Goal: Obtain resource: Obtain resource

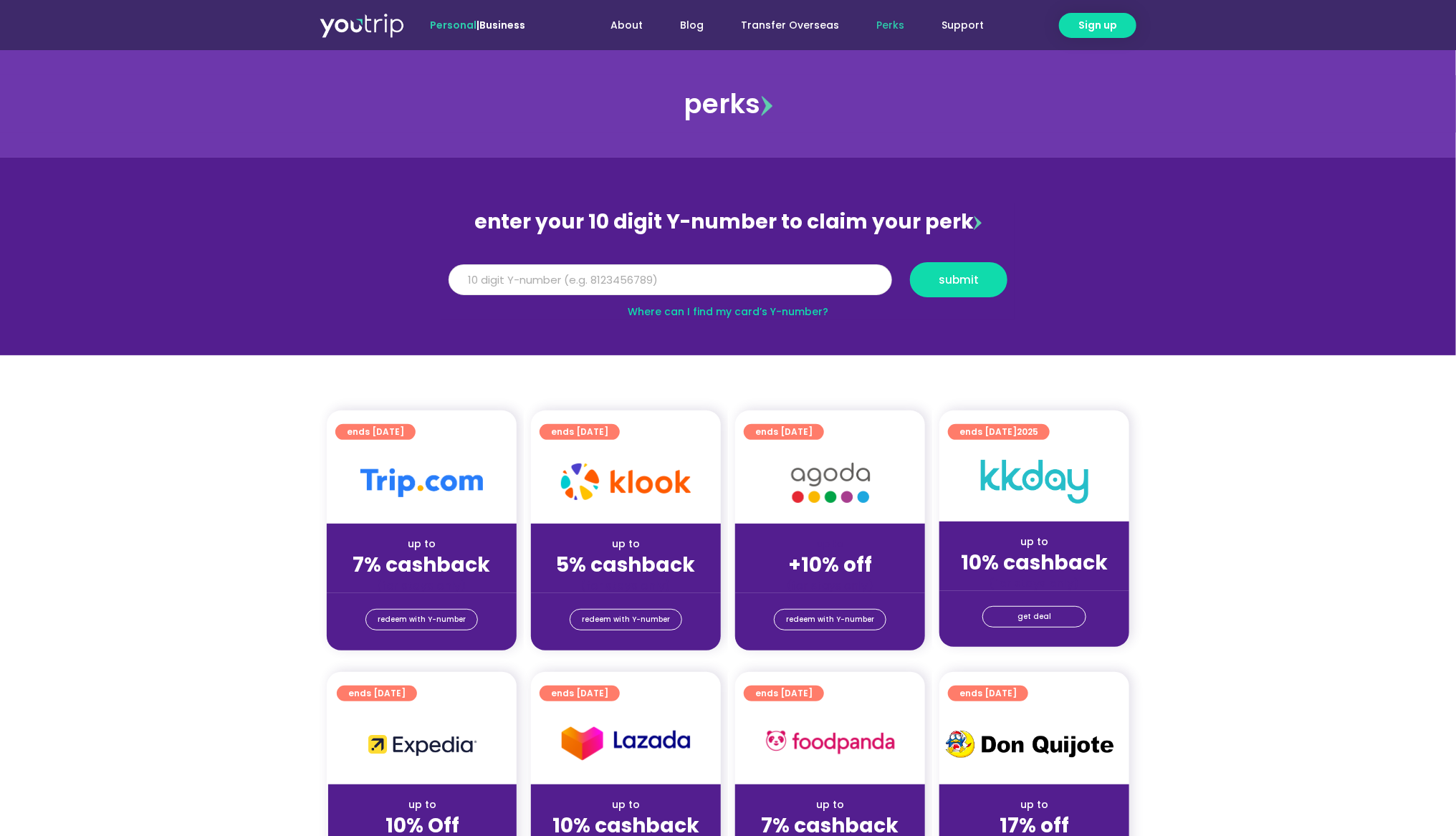
click at [624, 273] on input "Y Number" at bounding box center [670, 280] width 444 height 31
paste input "8190593531"
type input "8190593531"
click at [930, 276] on span "submit" at bounding box center [959, 280] width 73 height 11
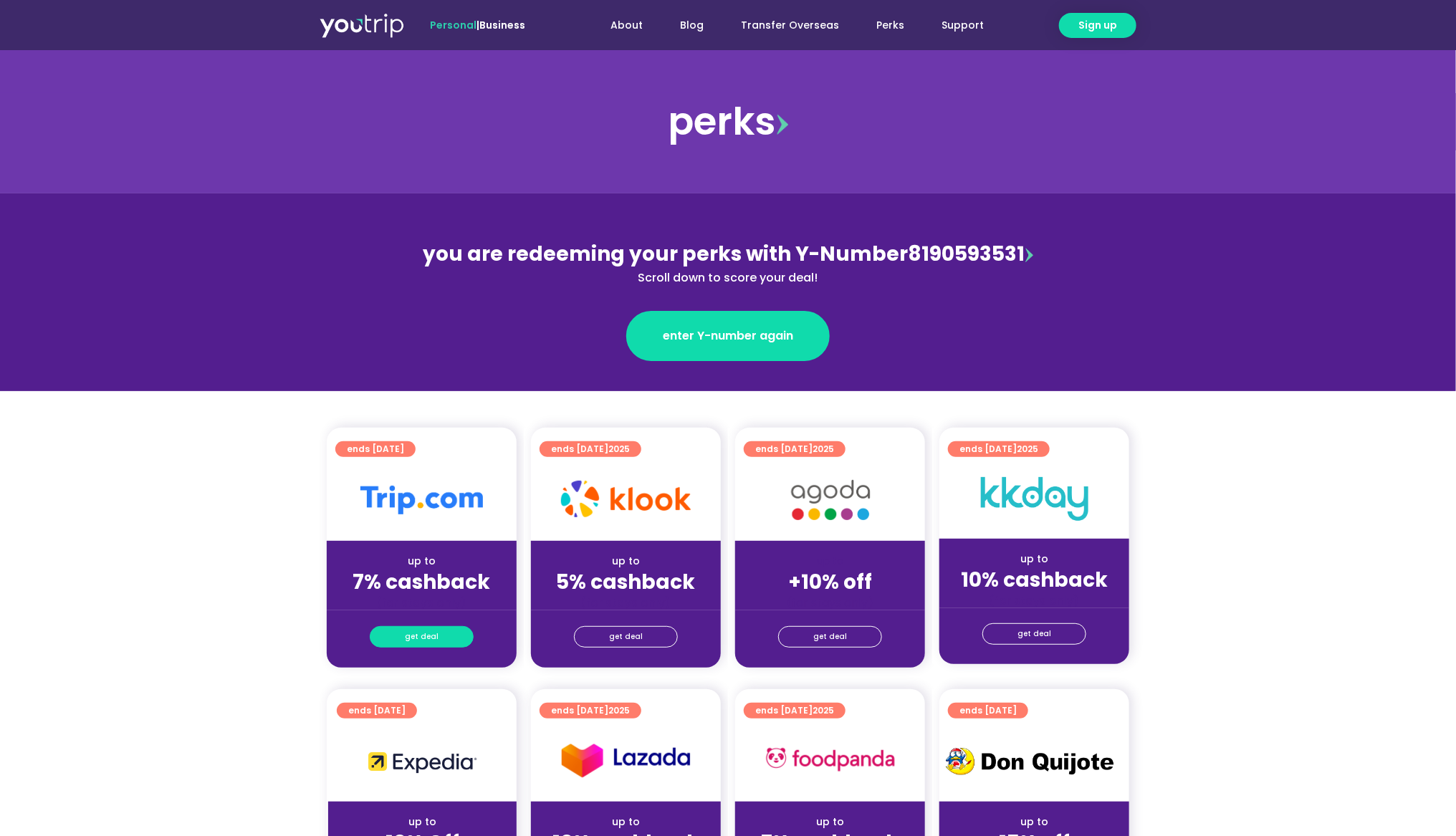
click at [435, 639] on span "get deal" at bounding box center [422, 637] width 34 height 20
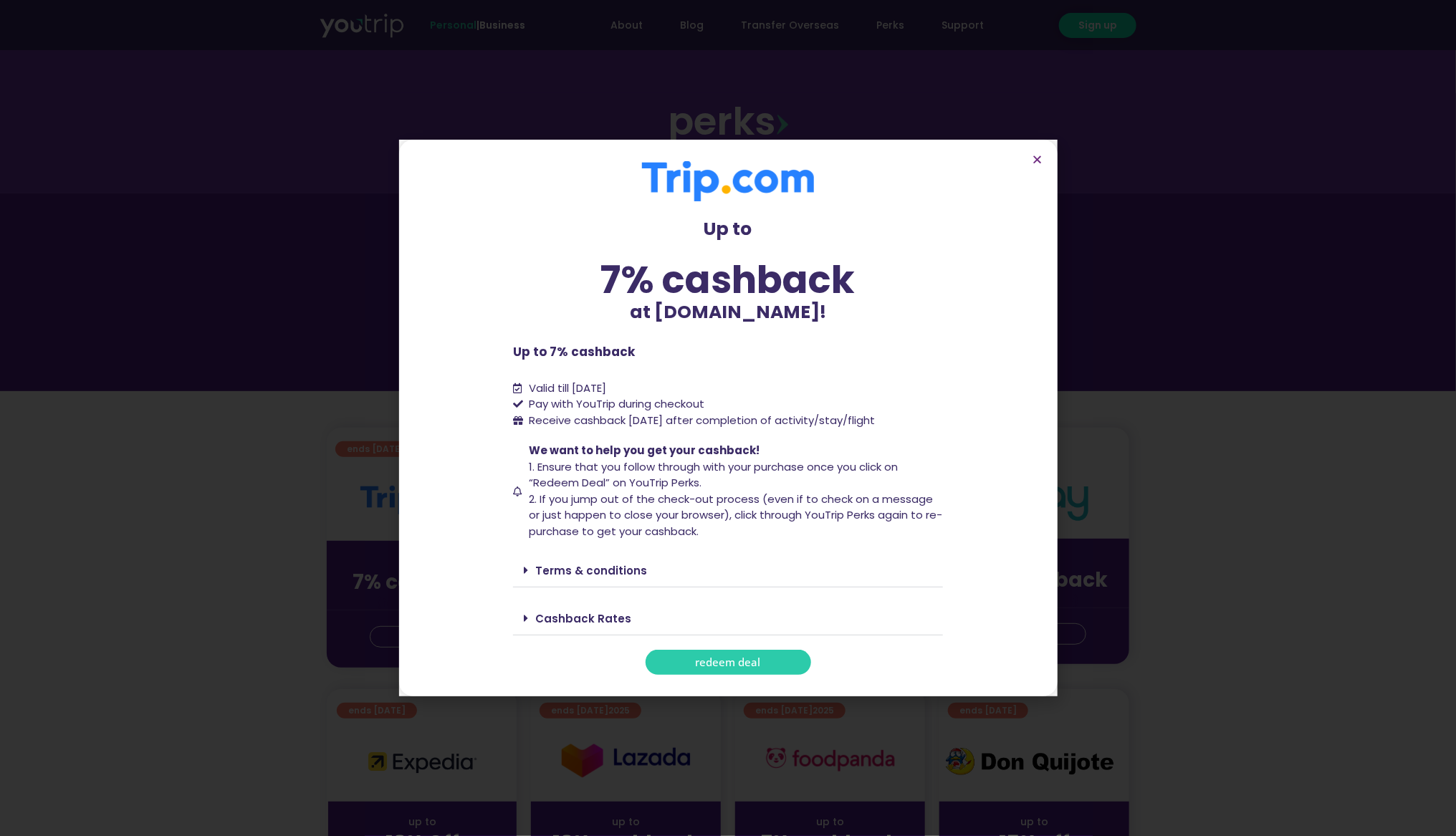
click at [562, 574] on link "Terms & conditions" at bounding box center [591, 571] width 112 height 15
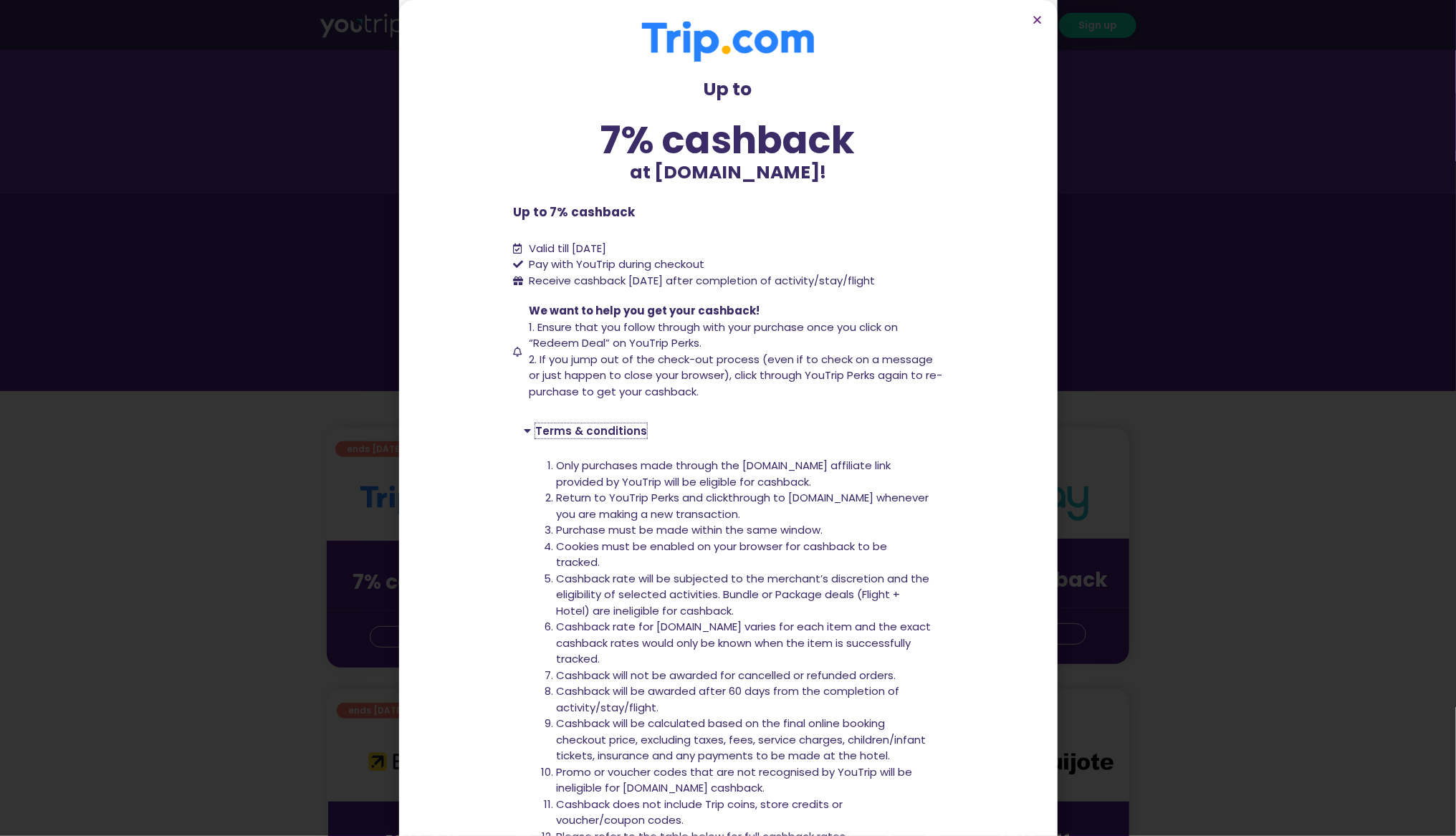
scroll to position [146, 0]
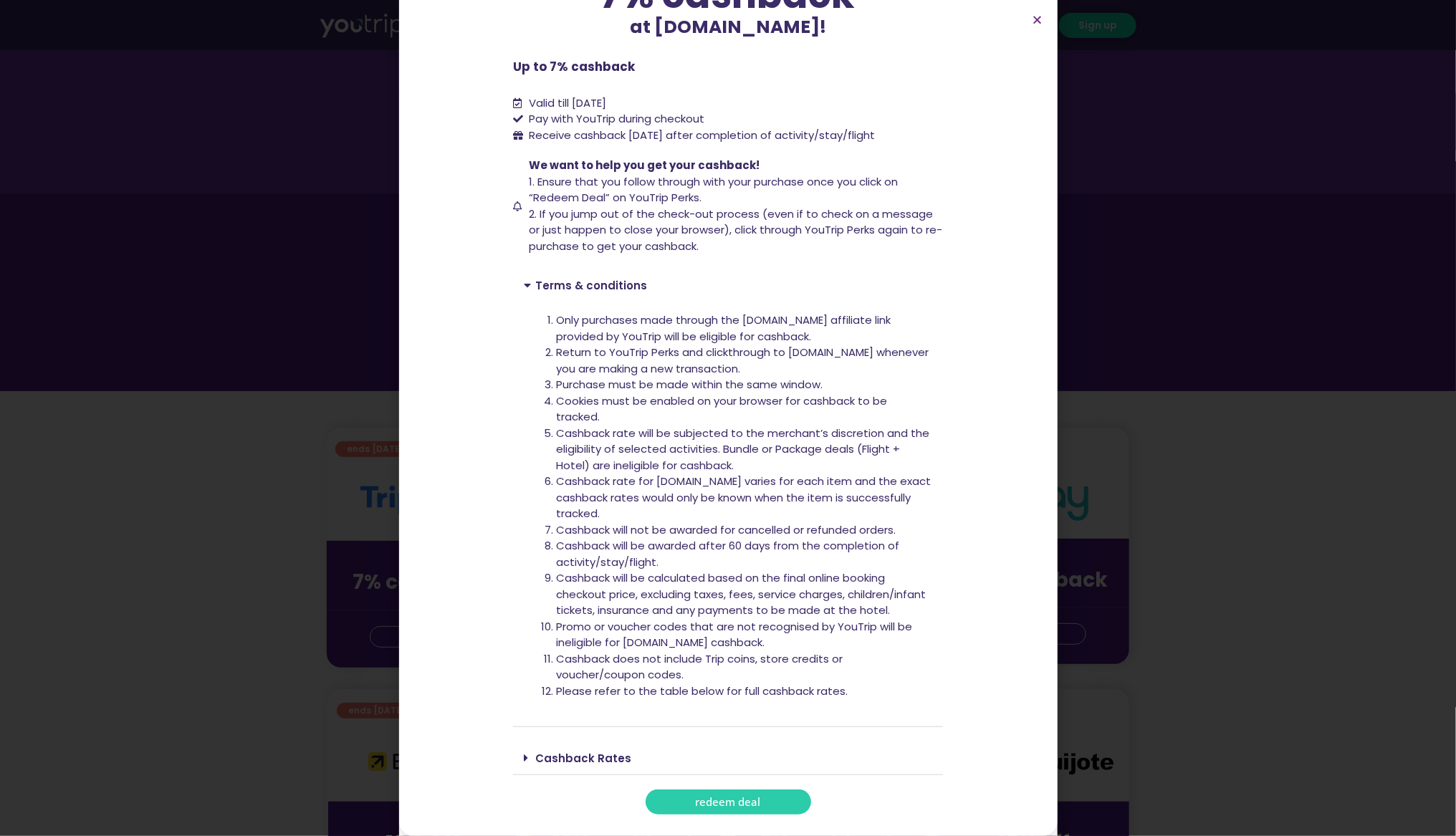
click at [592, 559] on li "Cashback will be awarded after 60 days from the completion of activity/stay/fli…" at bounding box center [744, 554] width 376 height 32
copy li "Cashback will be awarded after 60 days from the completion of activity/stay/fli…"
click at [585, 236] on span "2. If you jump out of the check-out process (even if to check on a message or j…" at bounding box center [736, 230] width 413 height 47
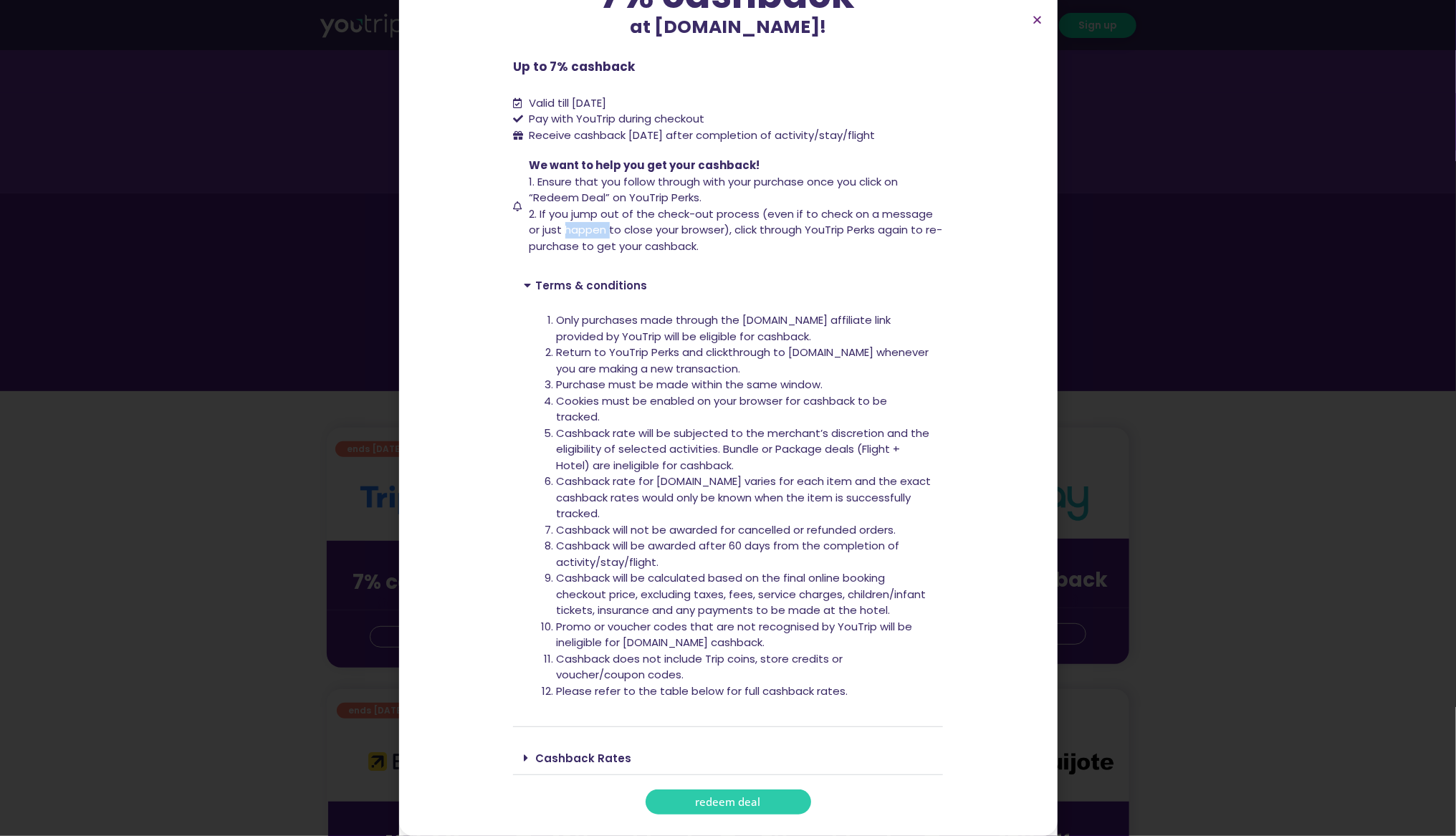
click at [585, 236] on span "2. If you jump out of the check-out process (even if to check on a message or j…" at bounding box center [736, 230] width 413 height 47
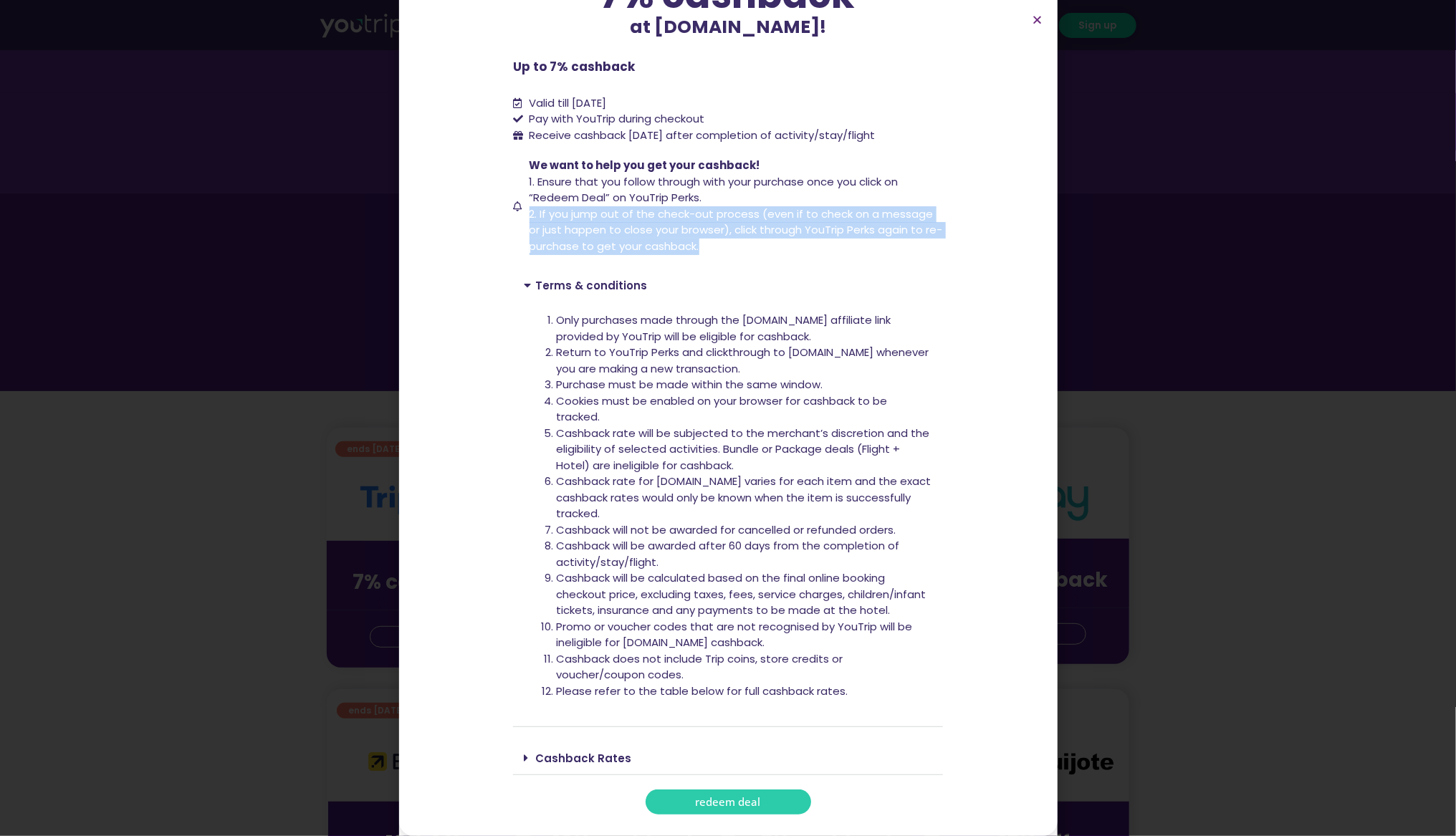
click at [585, 236] on span "2. If you jump out of the check-out process (even if to check on a message or j…" at bounding box center [736, 230] width 413 height 47
click at [634, 239] on span "2. If you jump out of the check-out process (even if to check on a message or j…" at bounding box center [736, 230] width 413 height 47
drag, startPoint x: 744, startPoint y: 247, endPoint x: 516, endPoint y: 187, distance: 235.8
click at [526, 187] on span "We want to help you get your cashback! 1. Ensure that you follow through with y…" at bounding box center [735, 206] width 418 height 96
copy span "1. Ensure that you follow through with your purchase once you click on “Redeem …"
